Goal: Check status: Check status

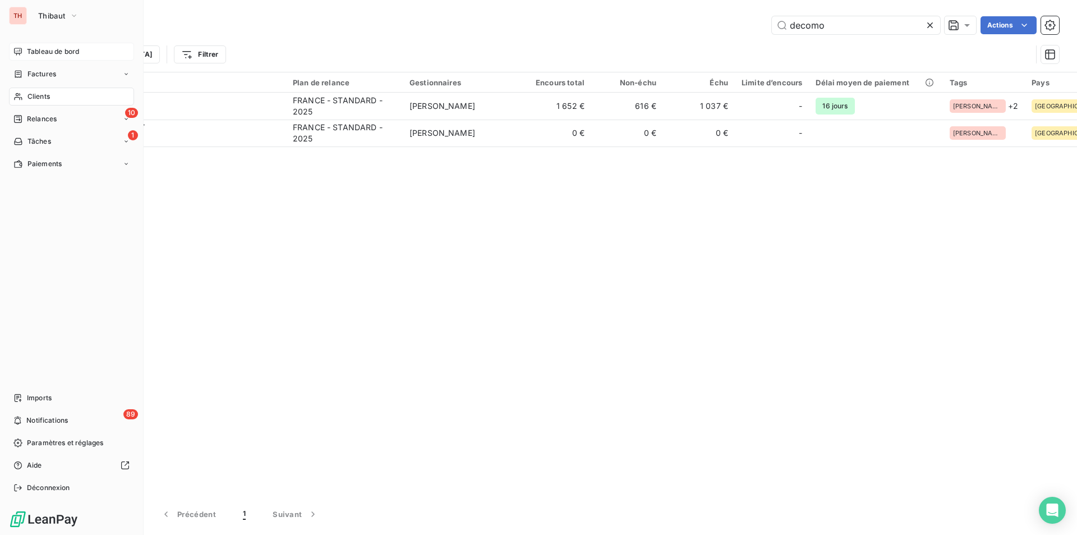
click at [34, 51] on span "Tableau de bord" at bounding box center [53, 52] width 52 height 10
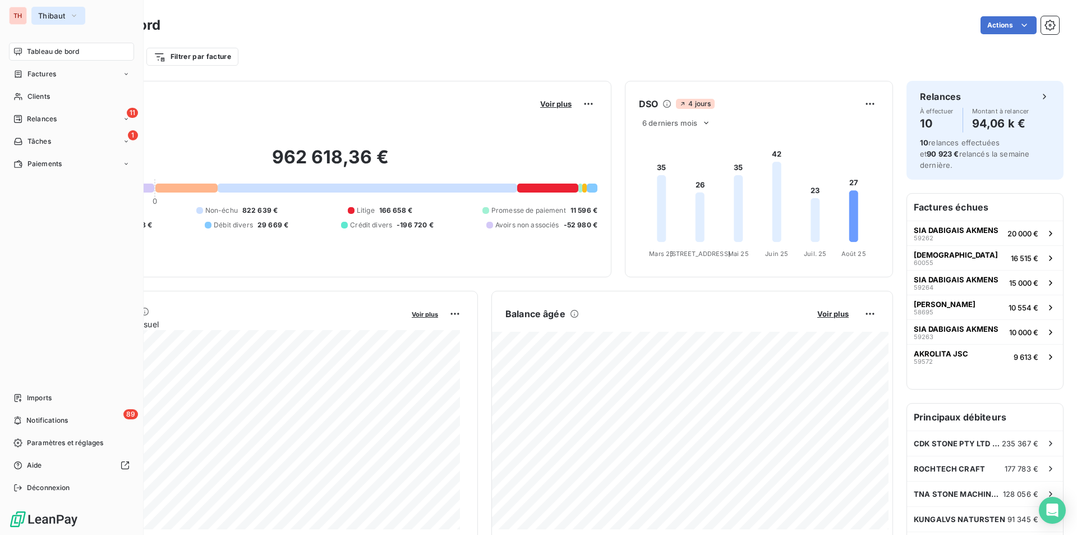
click at [44, 19] on span "Thibaut" at bounding box center [51, 15] width 27 height 9
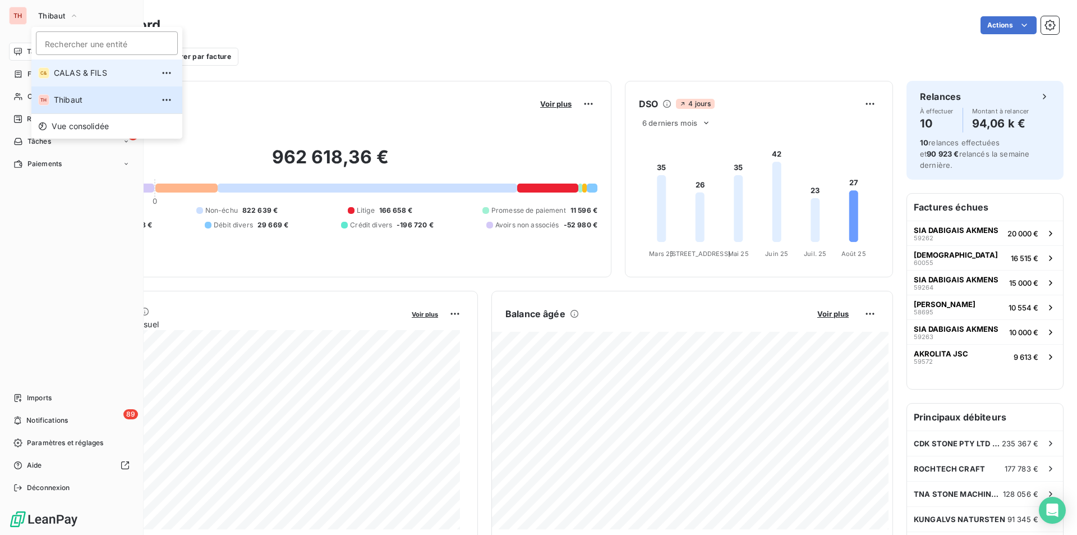
drag, startPoint x: 81, startPoint y: 72, endPoint x: 142, endPoint y: 130, distance: 83.7
click at [81, 72] on span "CALAS & FILS" at bounding box center [103, 72] width 99 height 11
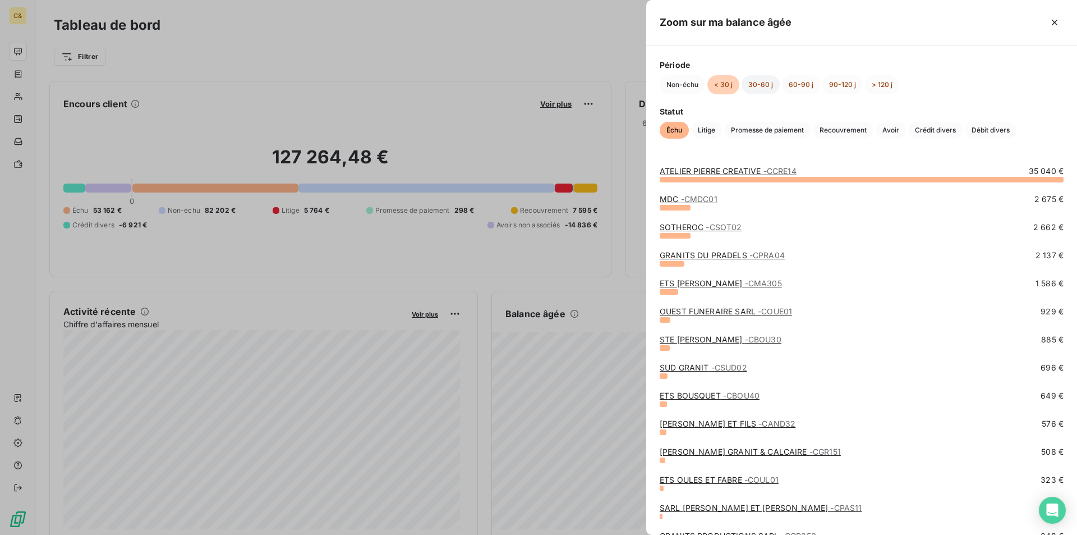
click at [757, 84] on button "30-60 j" at bounding box center [761, 84] width 38 height 19
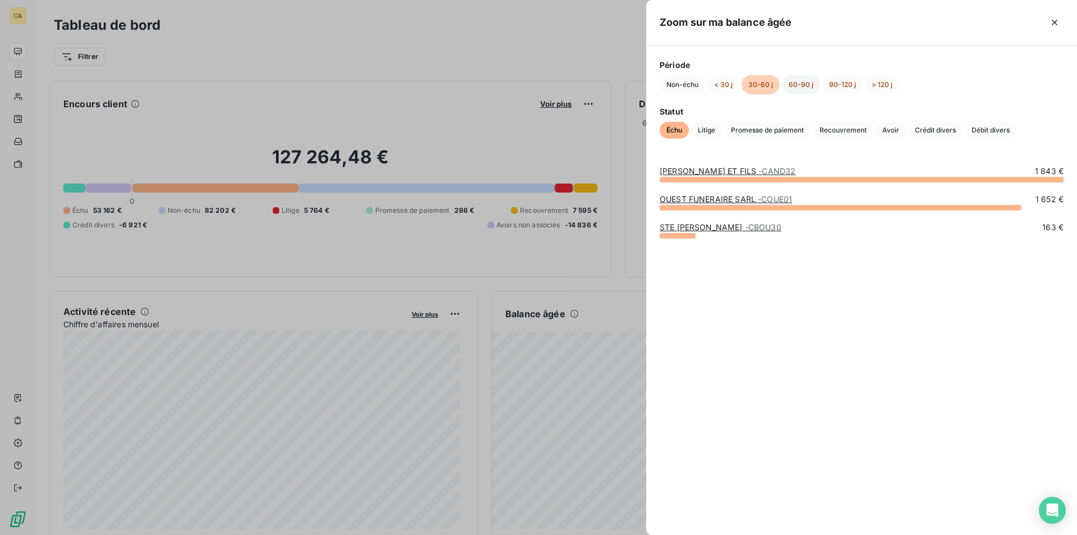
click at [800, 85] on button "60-90 j" at bounding box center [801, 84] width 38 height 19
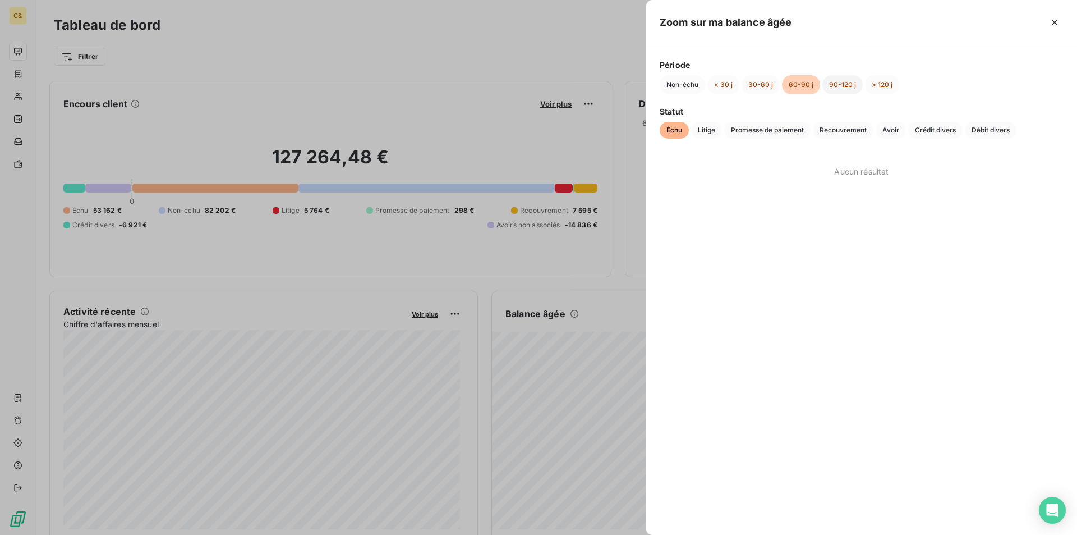
click at [828, 85] on button "90-120 j" at bounding box center [842, 84] width 40 height 19
click at [888, 86] on button "> 120 j" at bounding box center [882, 84] width 34 height 19
click at [755, 88] on button "30-60 j" at bounding box center [761, 84] width 38 height 19
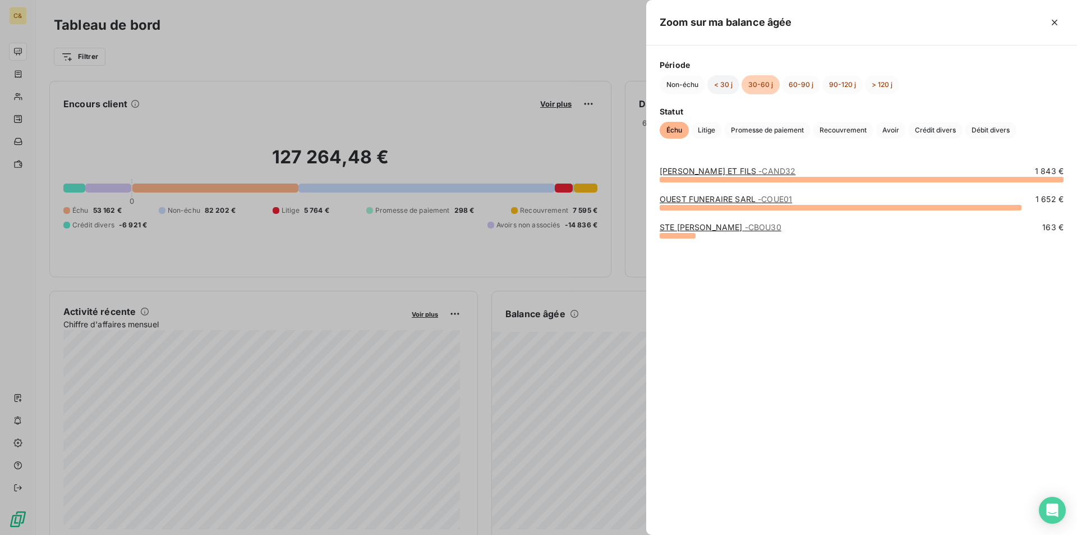
click at [725, 86] on button "< 30 j" at bounding box center [723, 84] width 32 height 19
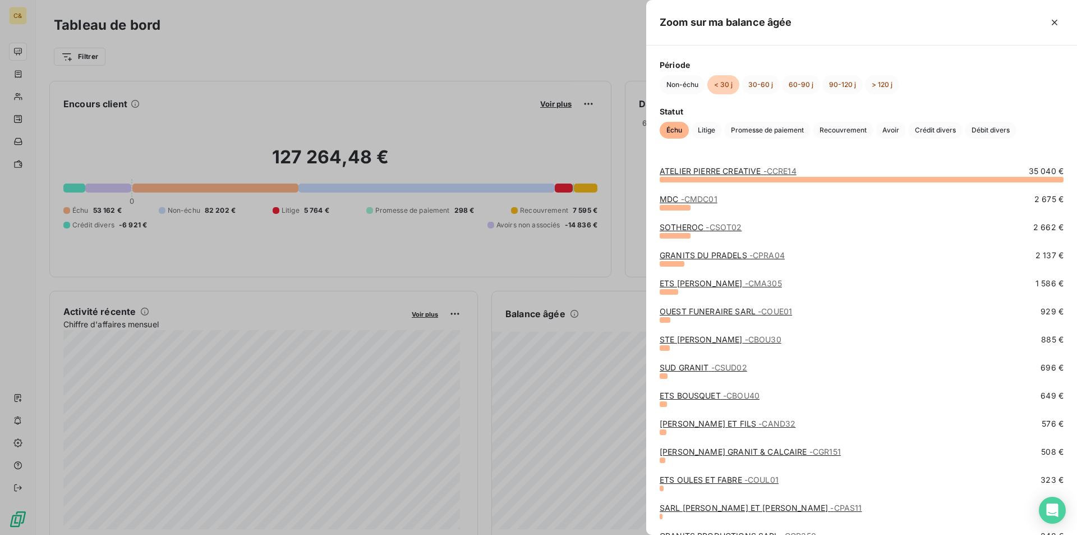
scroll to position [112, 0]
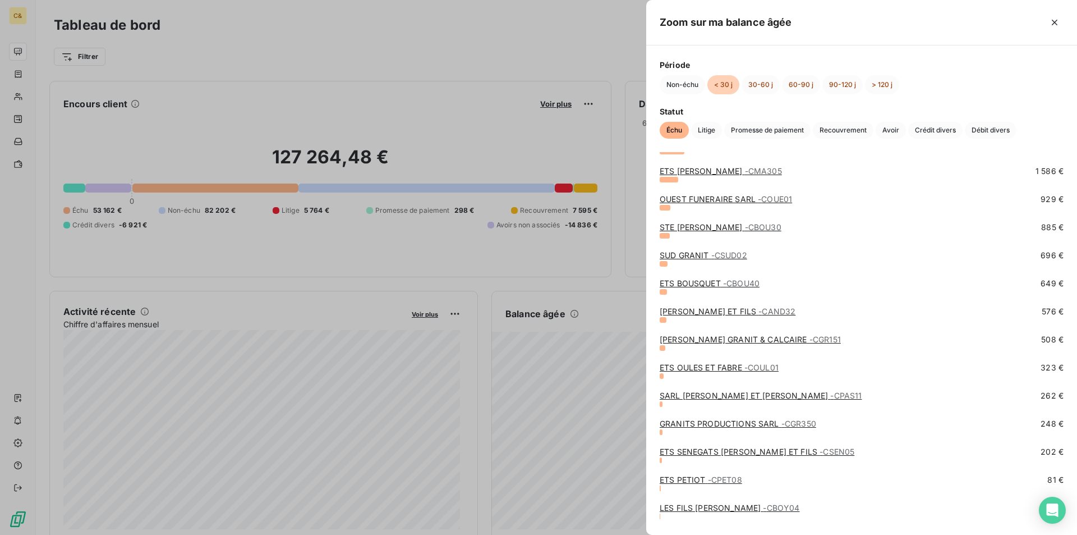
click at [213, 78] on div at bounding box center [538, 267] width 1077 height 535
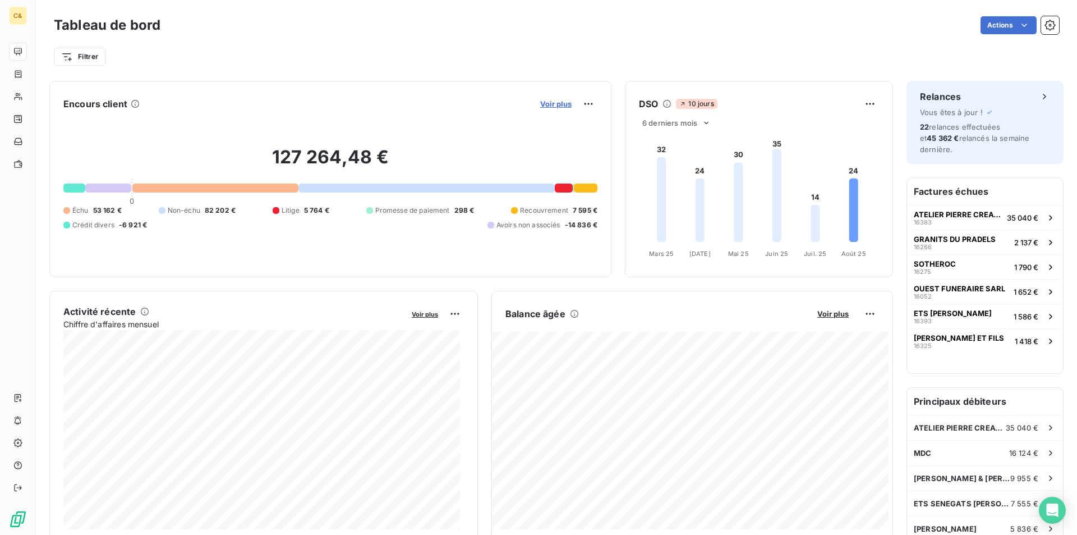
click at [550, 104] on span "Voir plus" at bounding box center [555, 103] width 31 height 9
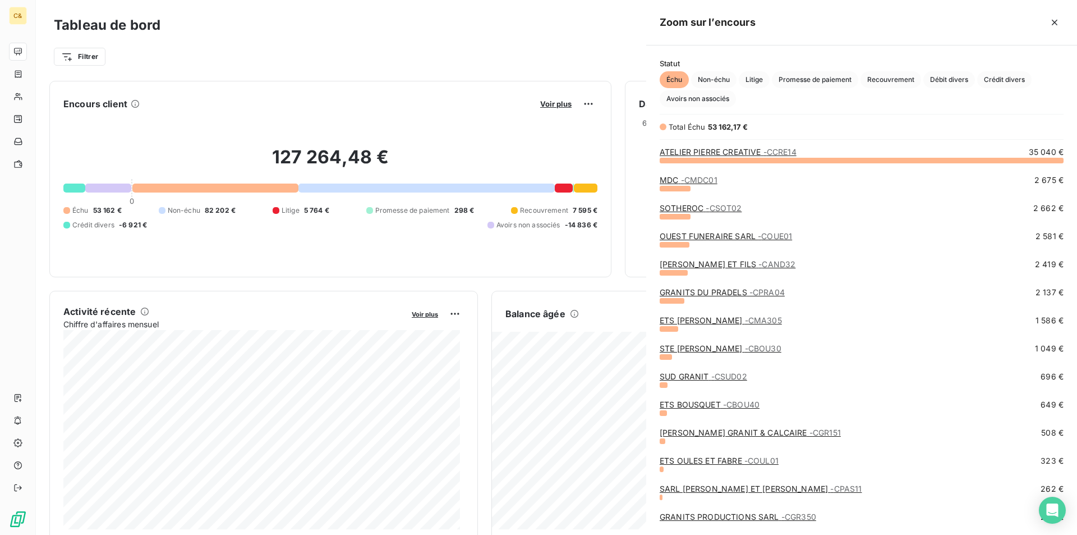
scroll to position [366, 422]
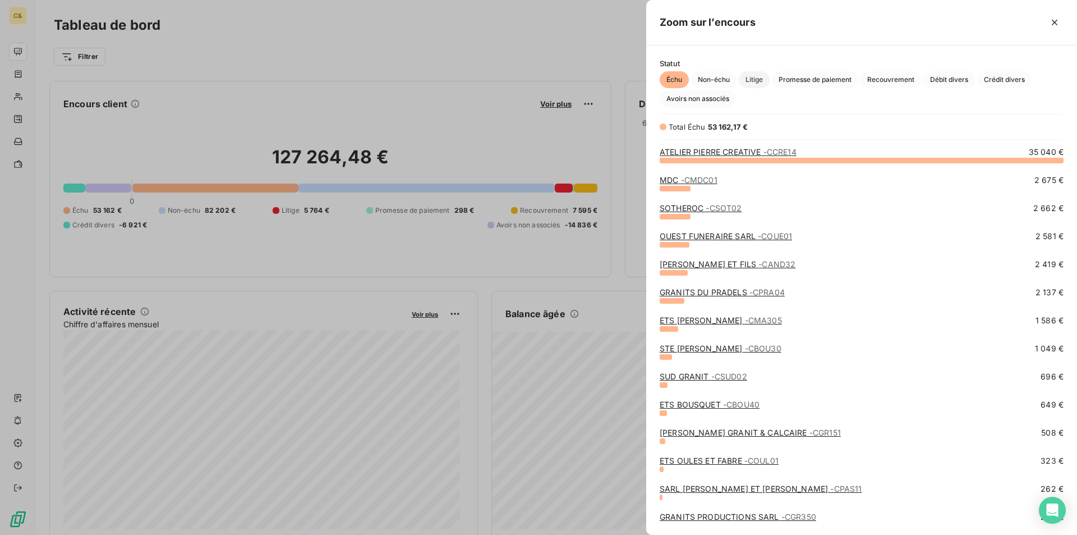
click at [755, 83] on span "Litige" at bounding box center [754, 79] width 31 height 17
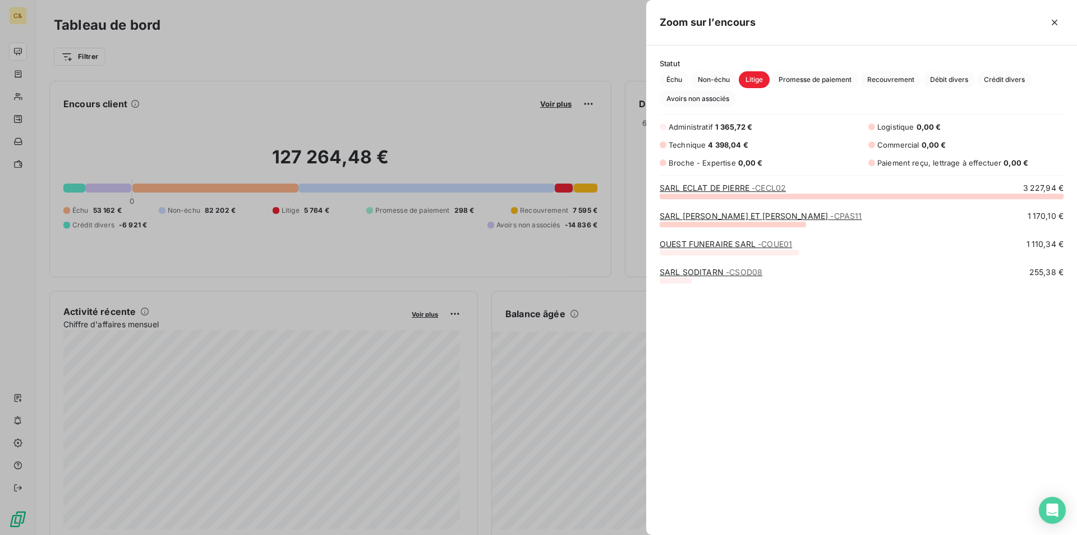
scroll to position [330, 422]
click at [707, 241] on link "OUEST FUNERAIRE SARL - COUE01" at bounding box center [726, 244] width 132 height 10
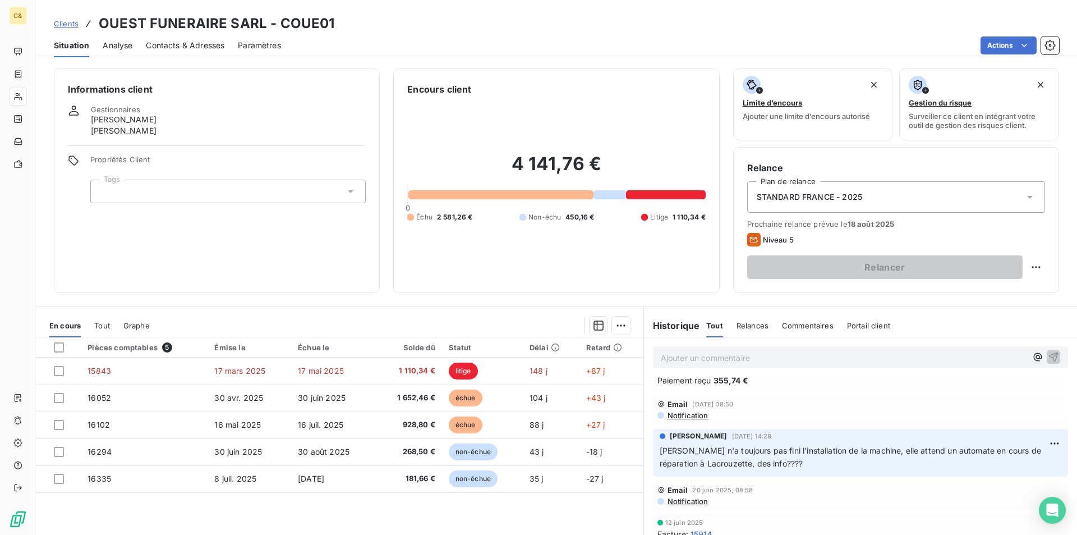
scroll to position [168, 0]
